Goal: Information Seeking & Learning: Learn about a topic

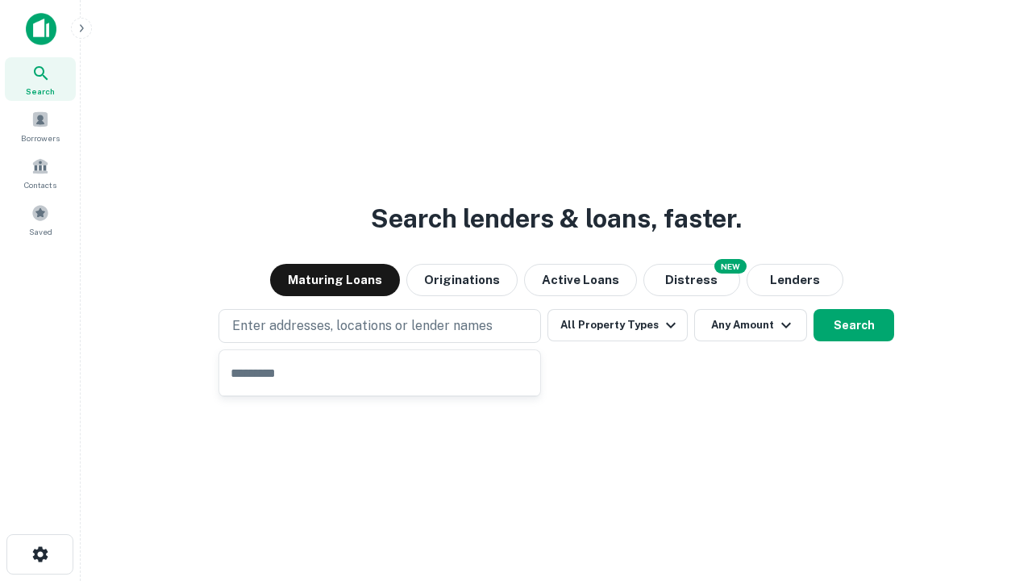
type input "**********"
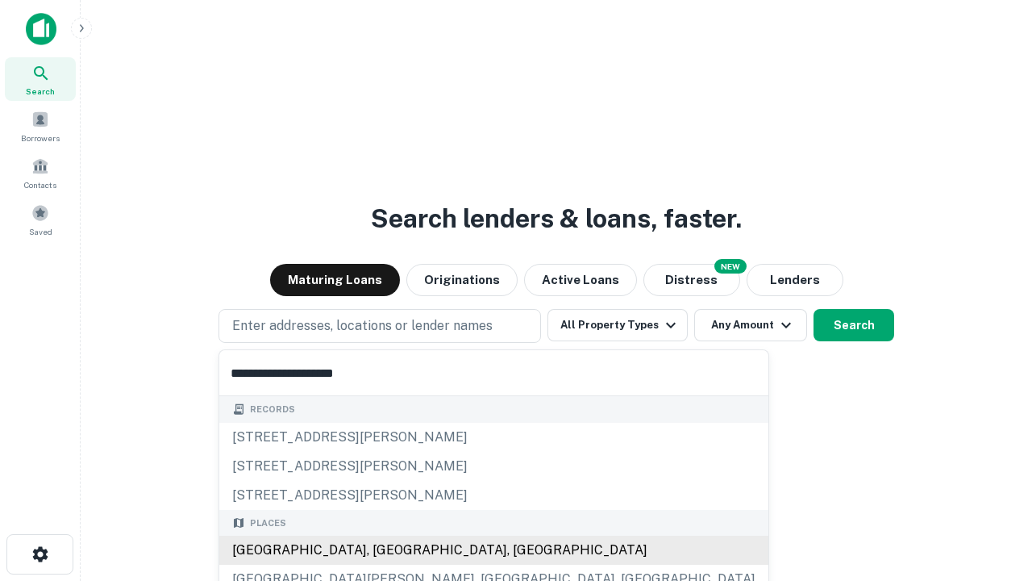
click at [385, 550] on div "[GEOGRAPHIC_DATA], [GEOGRAPHIC_DATA], [GEOGRAPHIC_DATA]" at bounding box center [493, 549] width 549 height 29
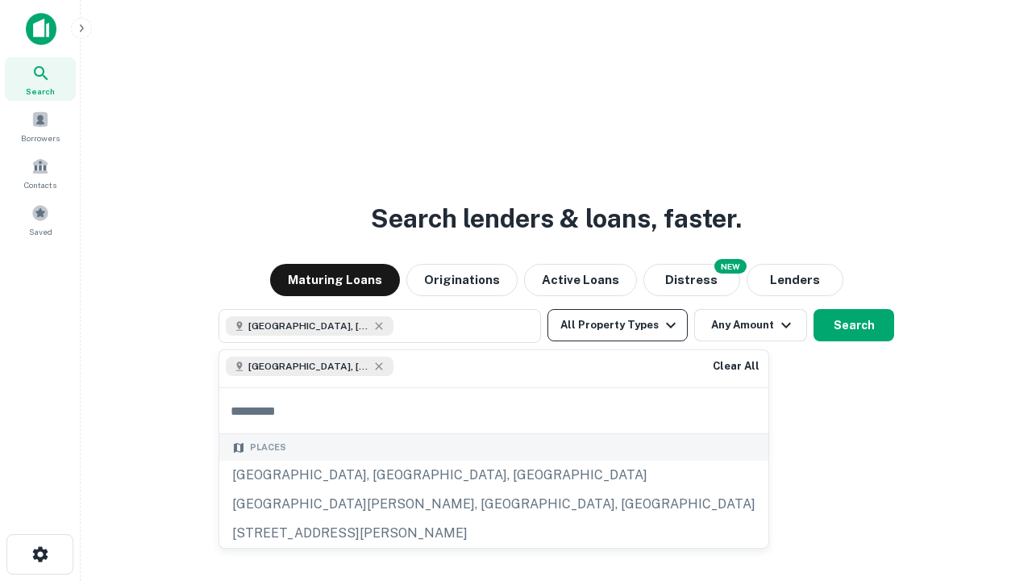
click at [618, 325] on button "All Property Types" at bounding box center [618, 325] width 140 height 32
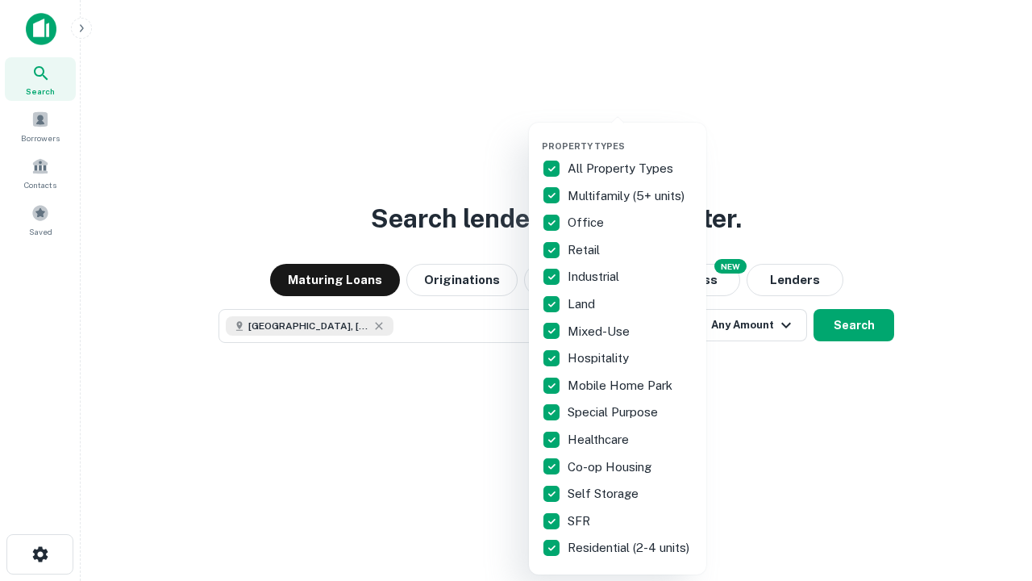
click at [631, 135] on button "button" at bounding box center [630, 135] width 177 height 1
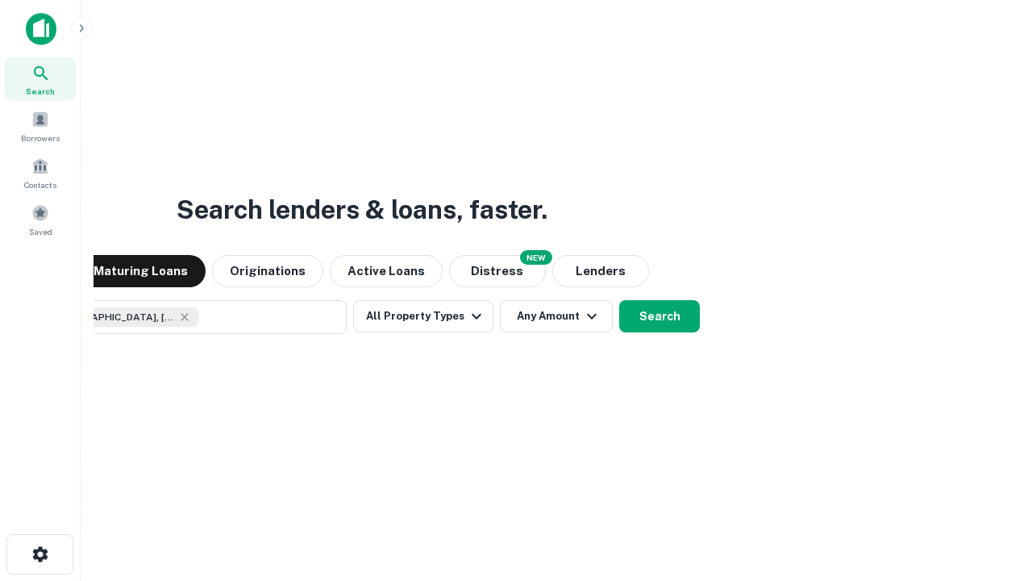
scroll to position [26, 0]
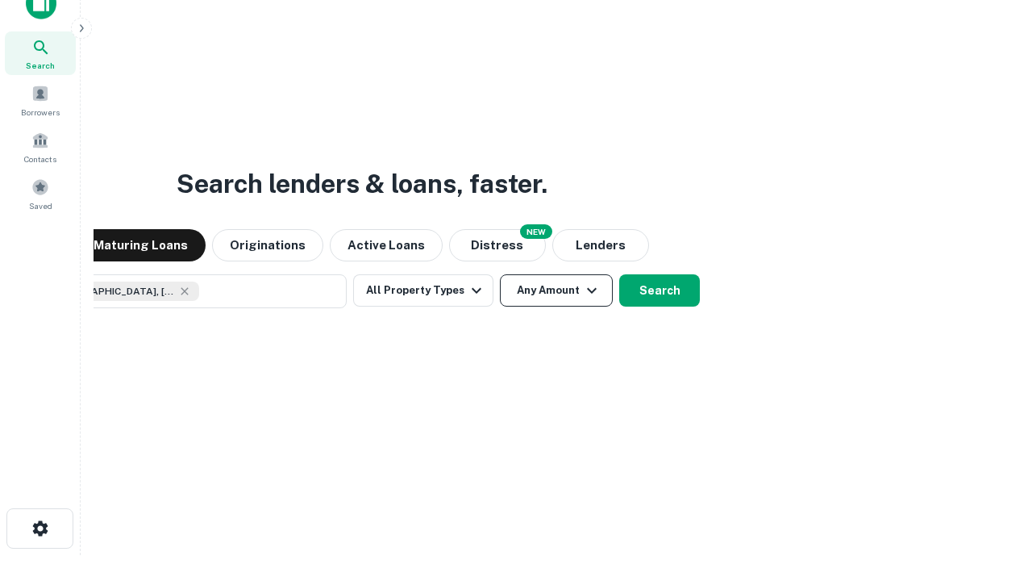
click at [500, 274] on button "Any Amount" at bounding box center [556, 290] width 113 height 32
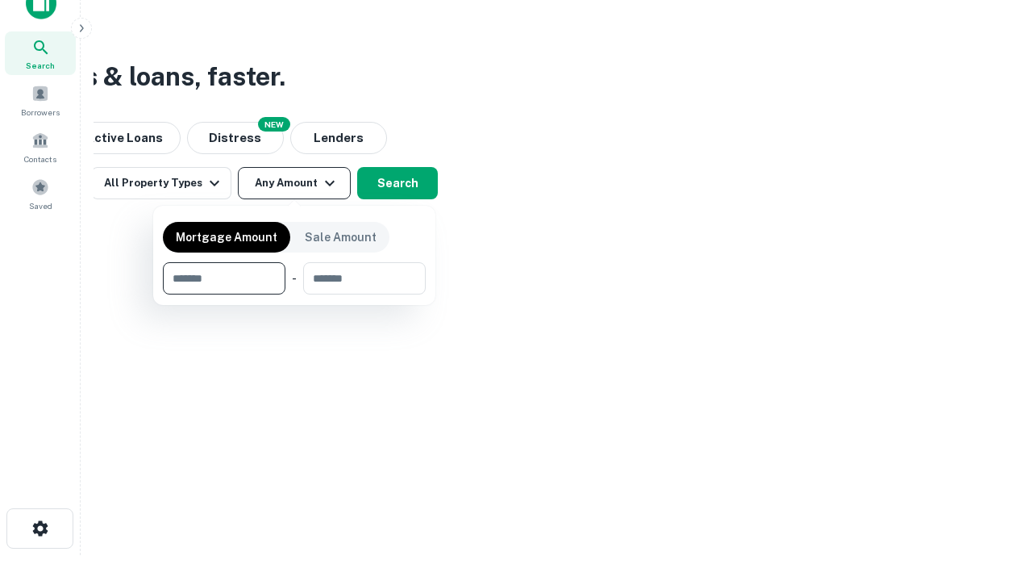
type input "*******"
click at [294, 294] on button "button" at bounding box center [294, 294] width 263 height 1
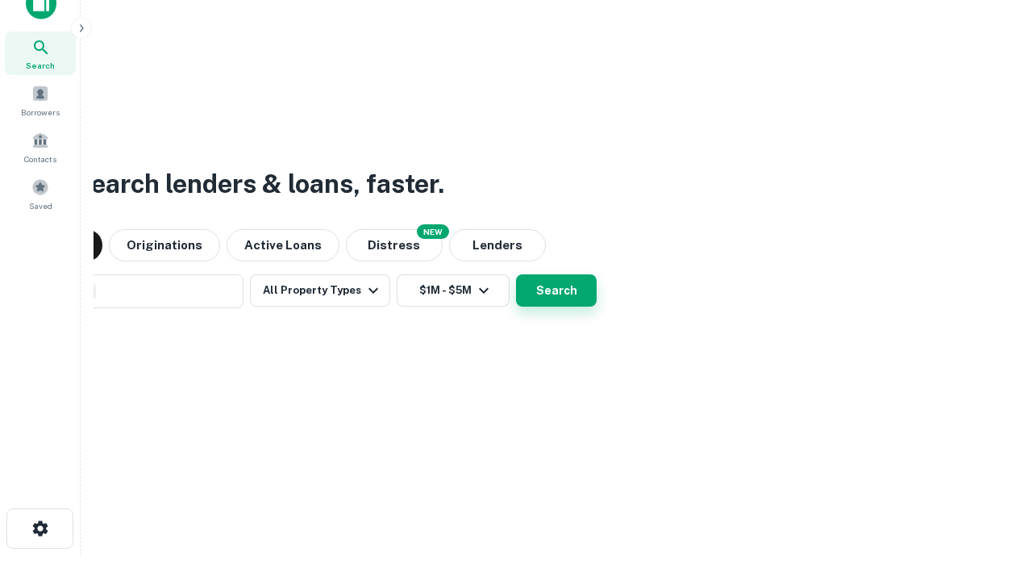
click at [516, 274] on button "Search" at bounding box center [556, 290] width 81 height 32
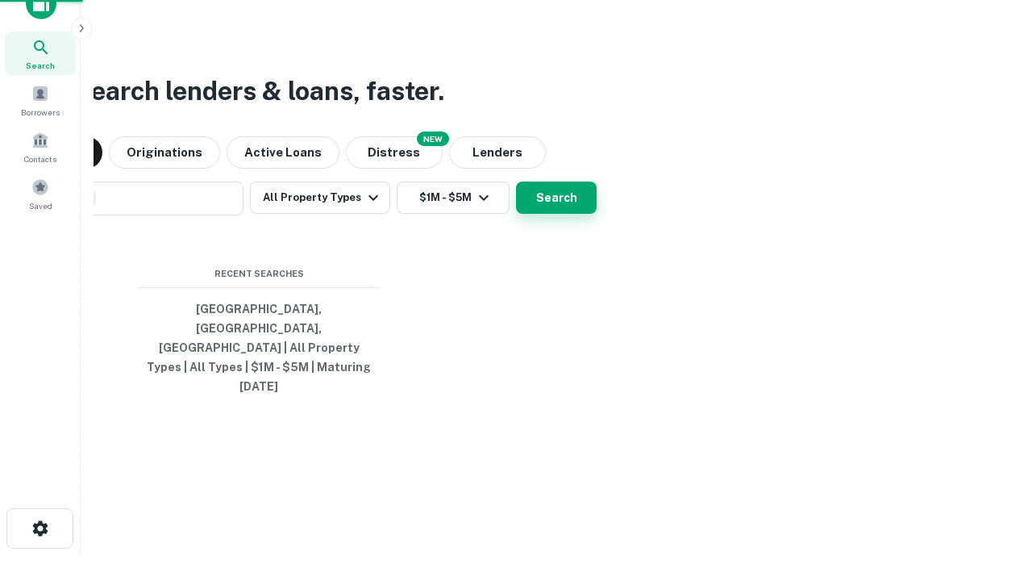
scroll to position [43, 456]
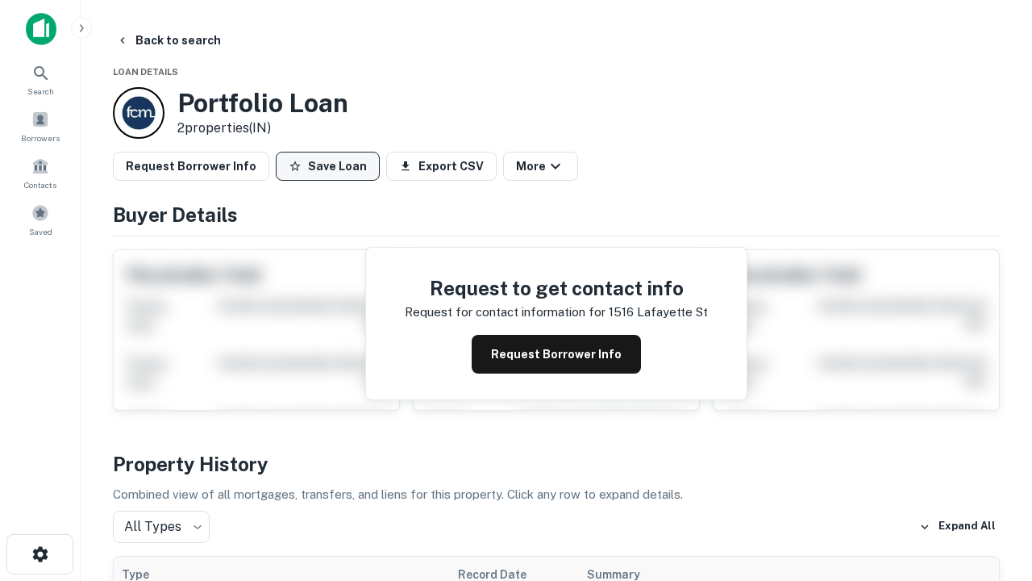
click at [327, 166] on button "Save Loan" at bounding box center [328, 166] width 104 height 29
click at [331, 166] on button "Loan Saved" at bounding box center [331, 166] width 111 height 29
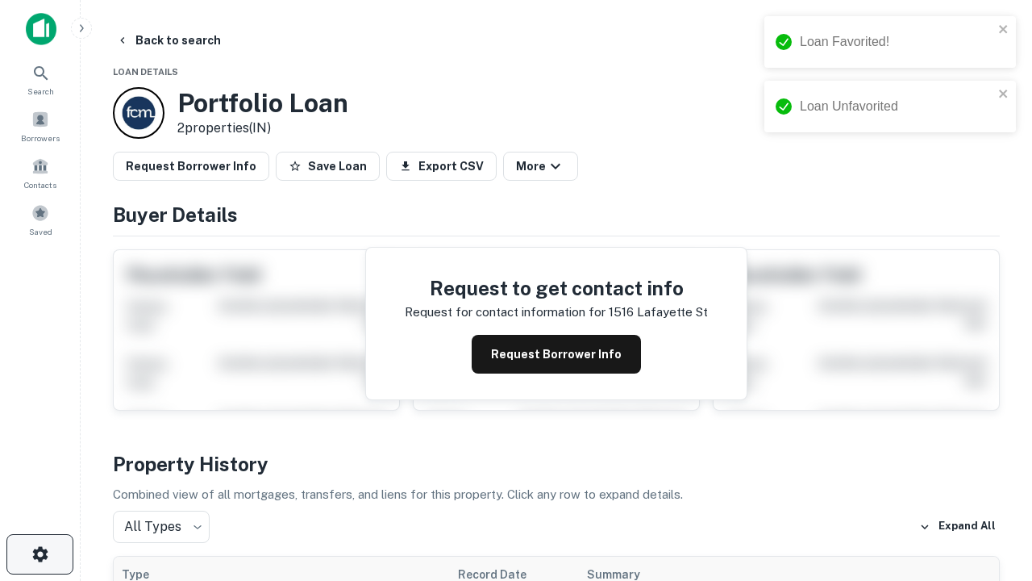
click at [40, 554] on icon "button" at bounding box center [40, 553] width 19 height 19
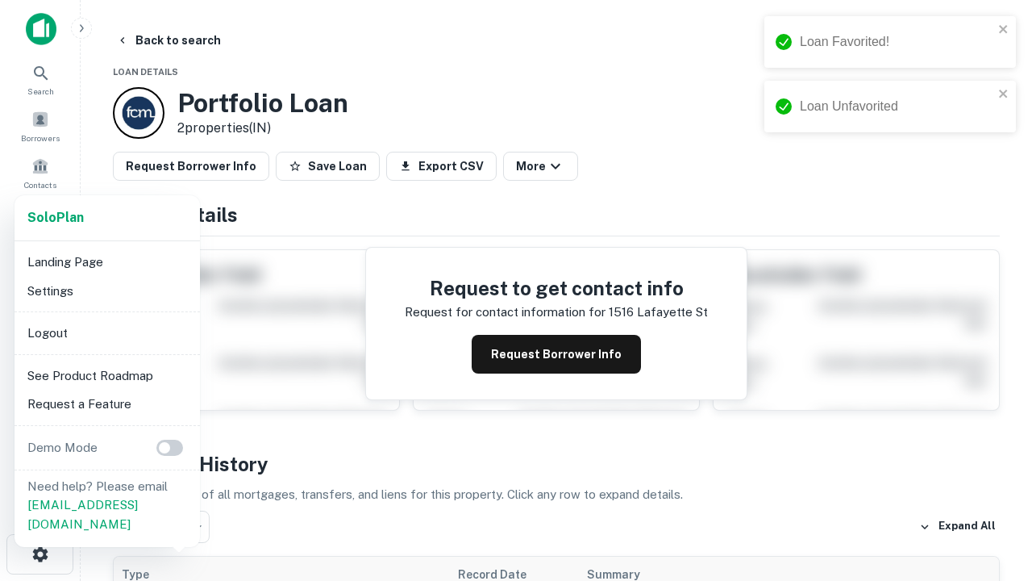
click at [106, 332] on li "Logout" at bounding box center [107, 333] width 173 height 29
